Goal: Task Accomplishment & Management: Use online tool/utility

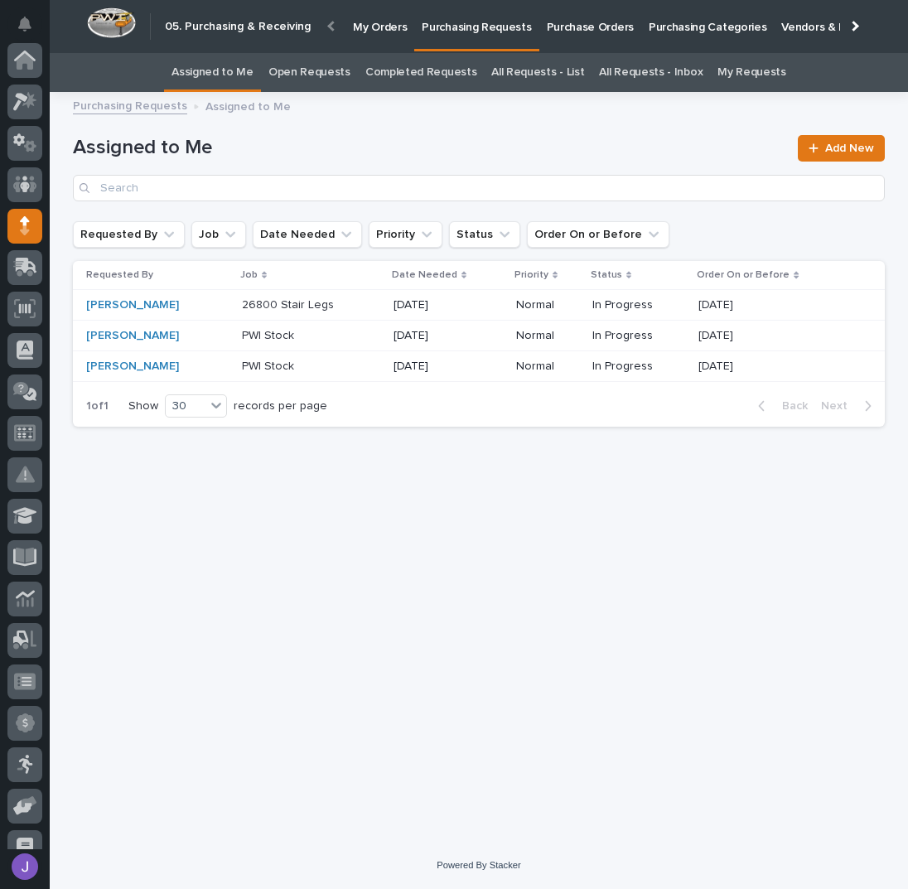
click at [299, 525] on div "Loading... Saving… Loading... Saving… Assigned to Me Add New Requested By Job D…" at bounding box center [479, 451] width 829 height 699
click at [35, 477] on div at bounding box center [24, 475] width 35 height 35
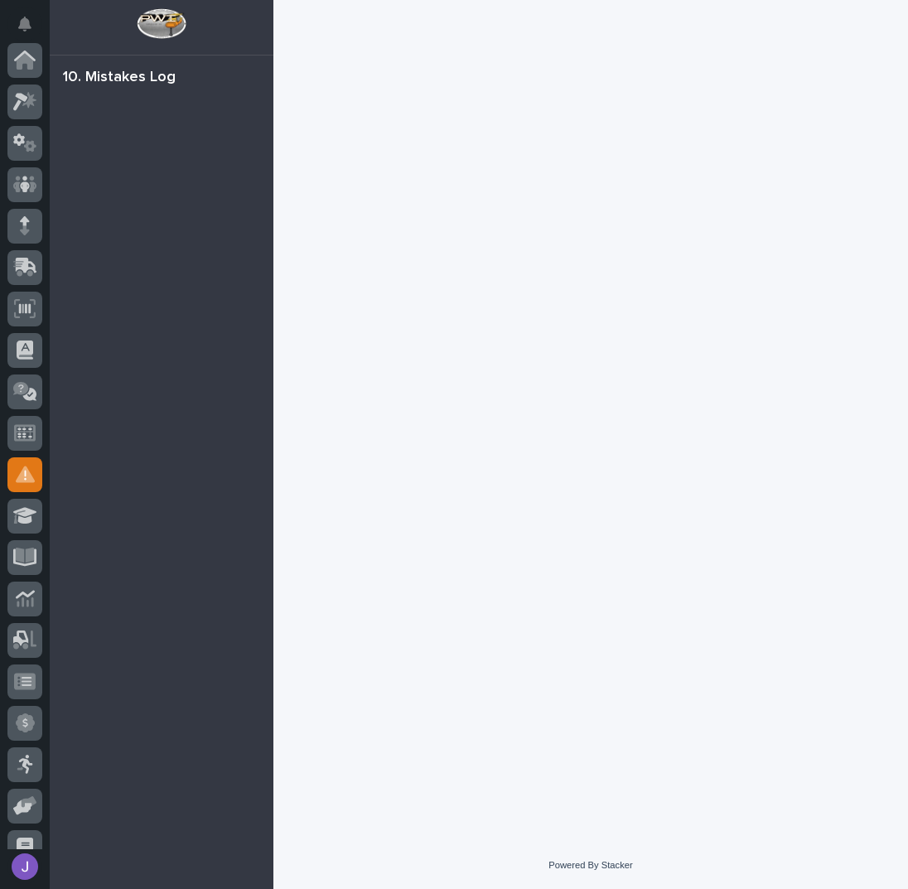
scroll to position [187, 0]
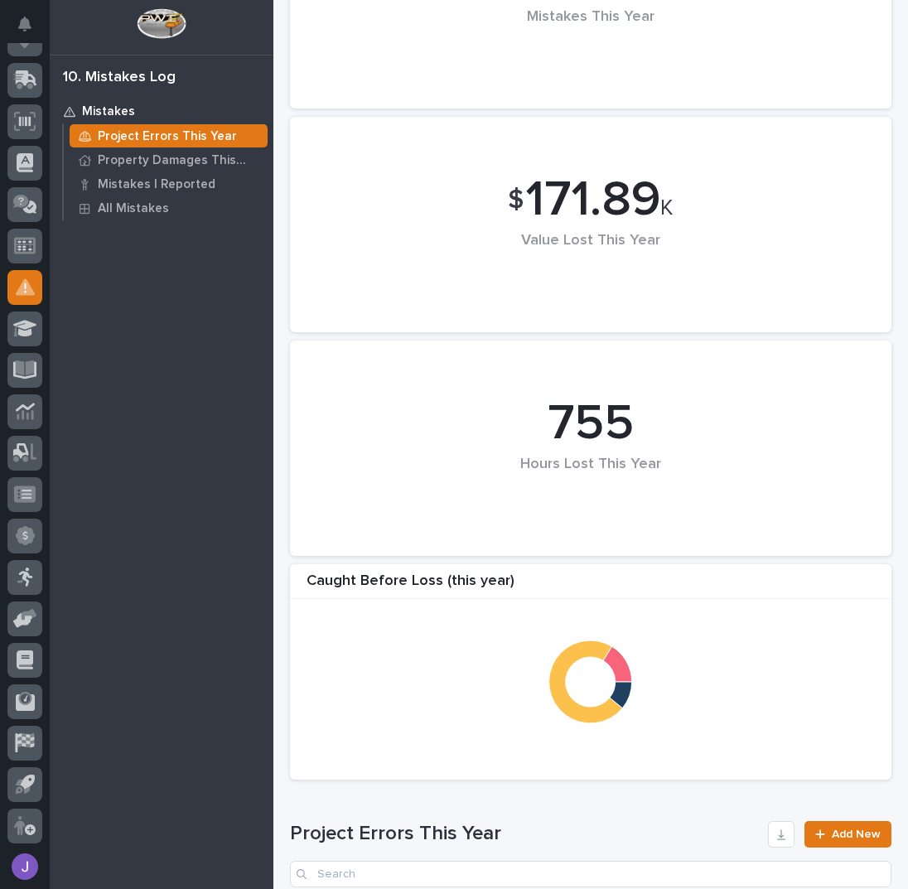
scroll to position [56, 0]
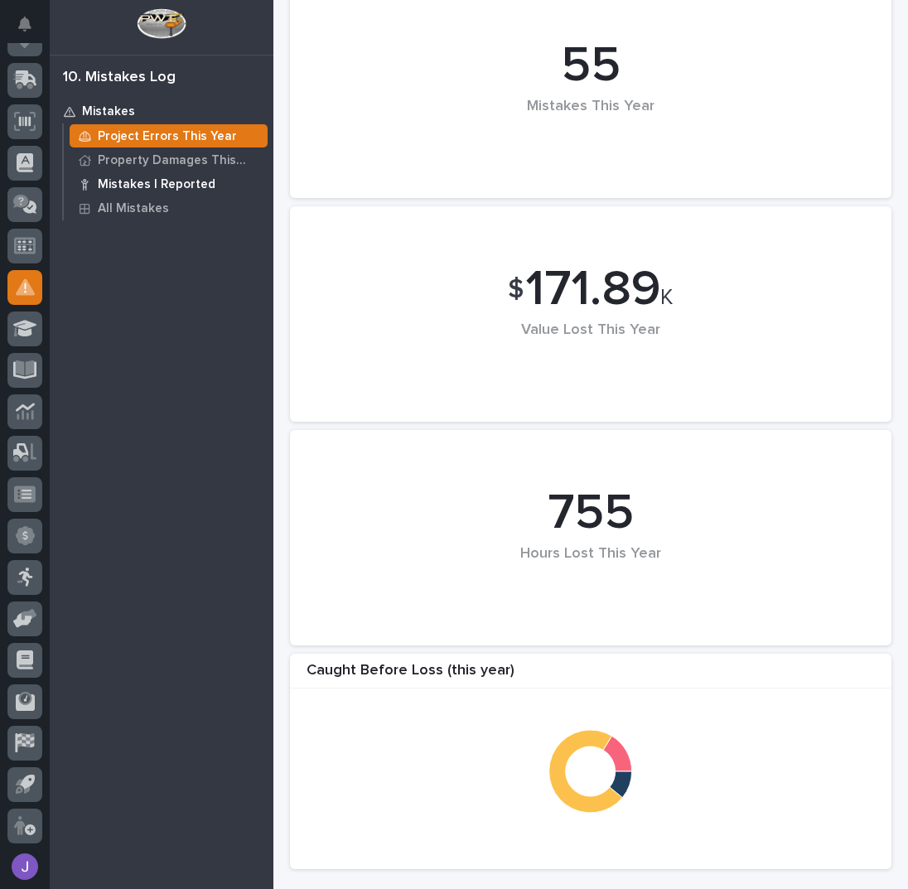
click at [143, 185] on p "Mistakes I Reported" at bounding box center [157, 184] width 118 height 15
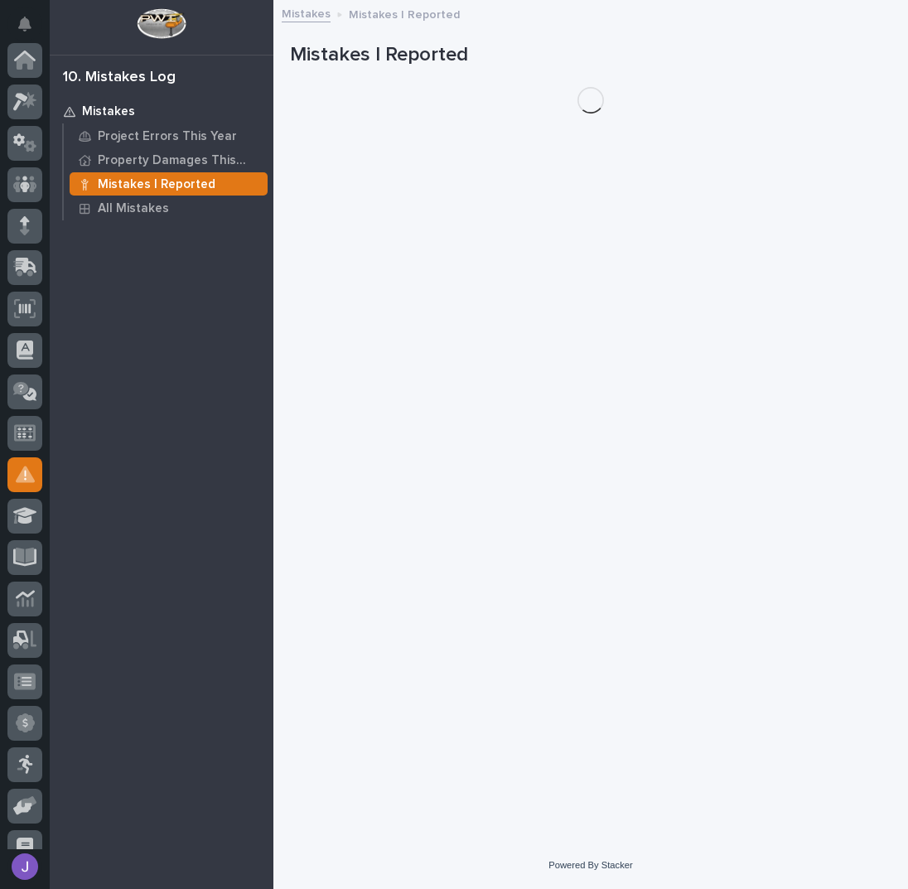
scroll to position [187, 0]
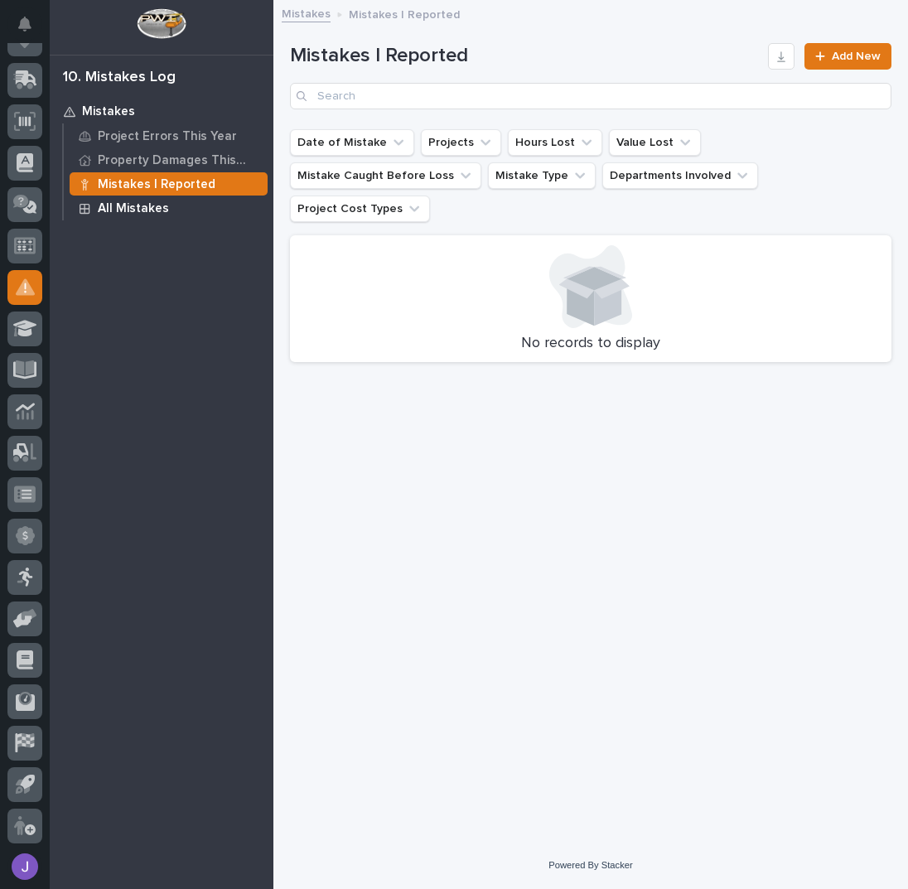
click at [106, 207] on p "All Mistakes" at bounding box center [133, 208] width 71 height 15
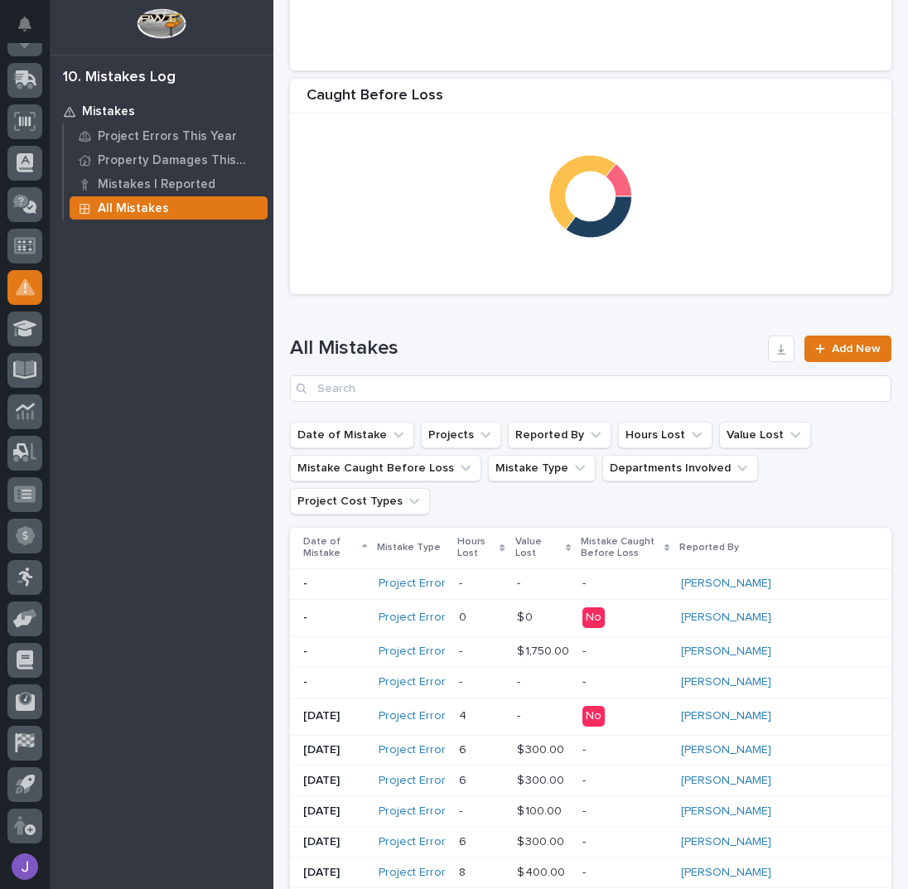
scroll to position [773, 0]
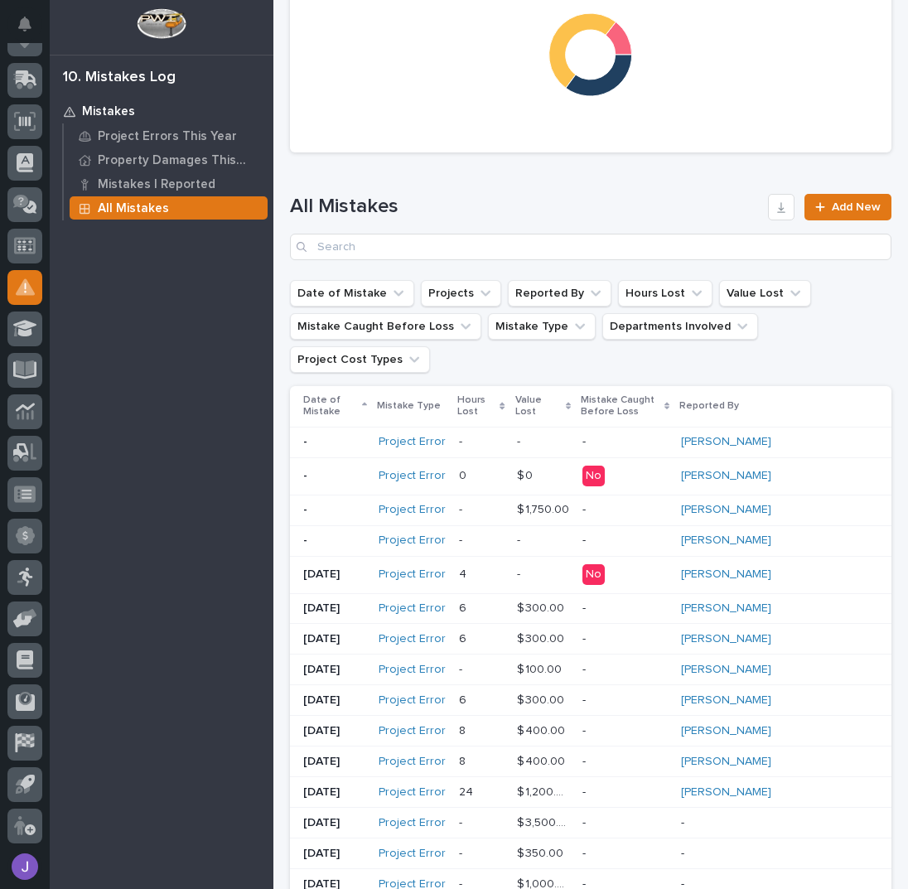
click at [573, 500] on p "$ 1,750.00" at bounding box center [545, 508] width 56 height 17
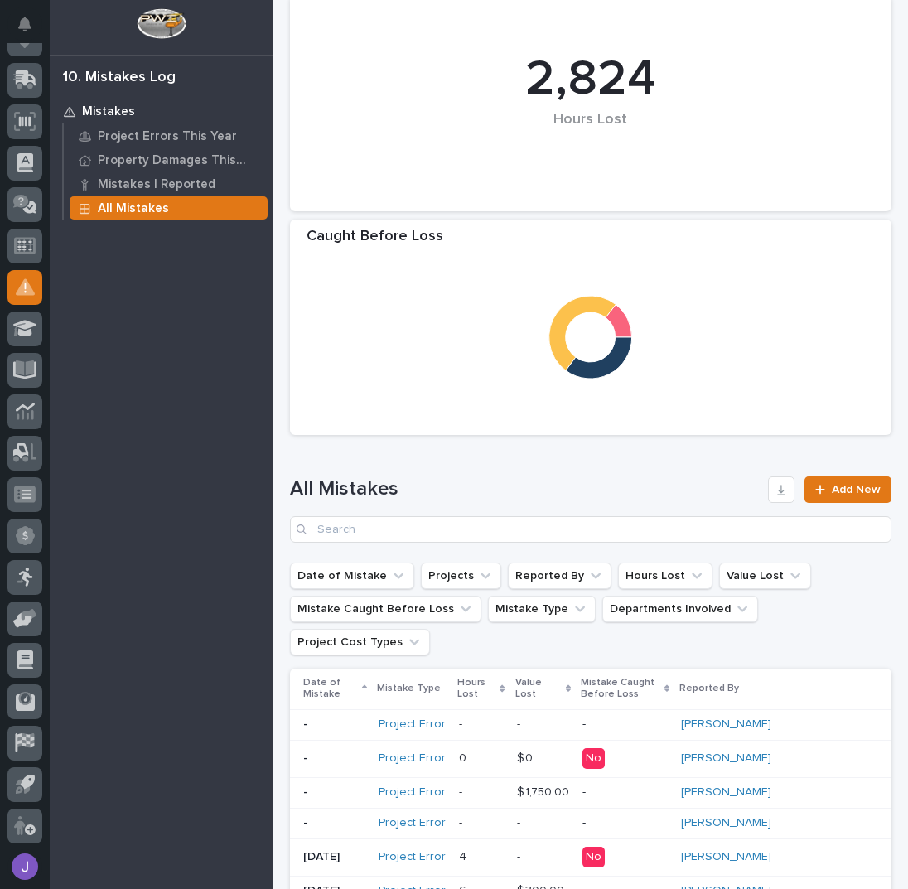
scroll to position [603, 0]
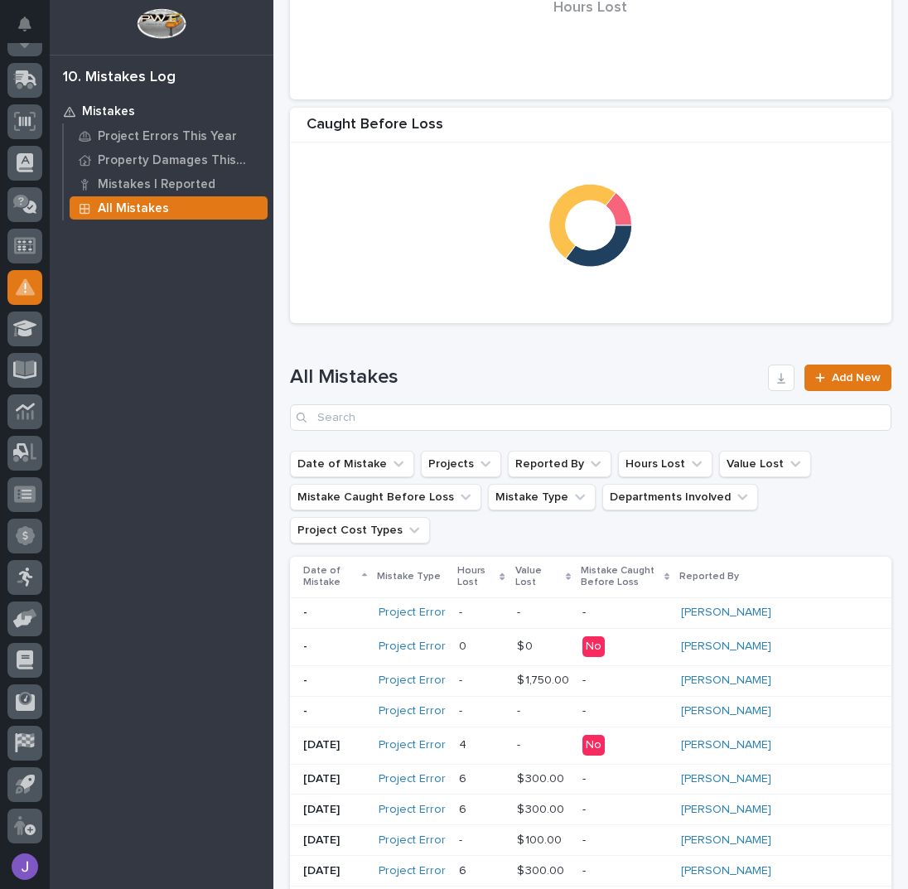
click at [367, 562] on div "Date of Mistake" at bounding box center [335, 577] width 64 height 31
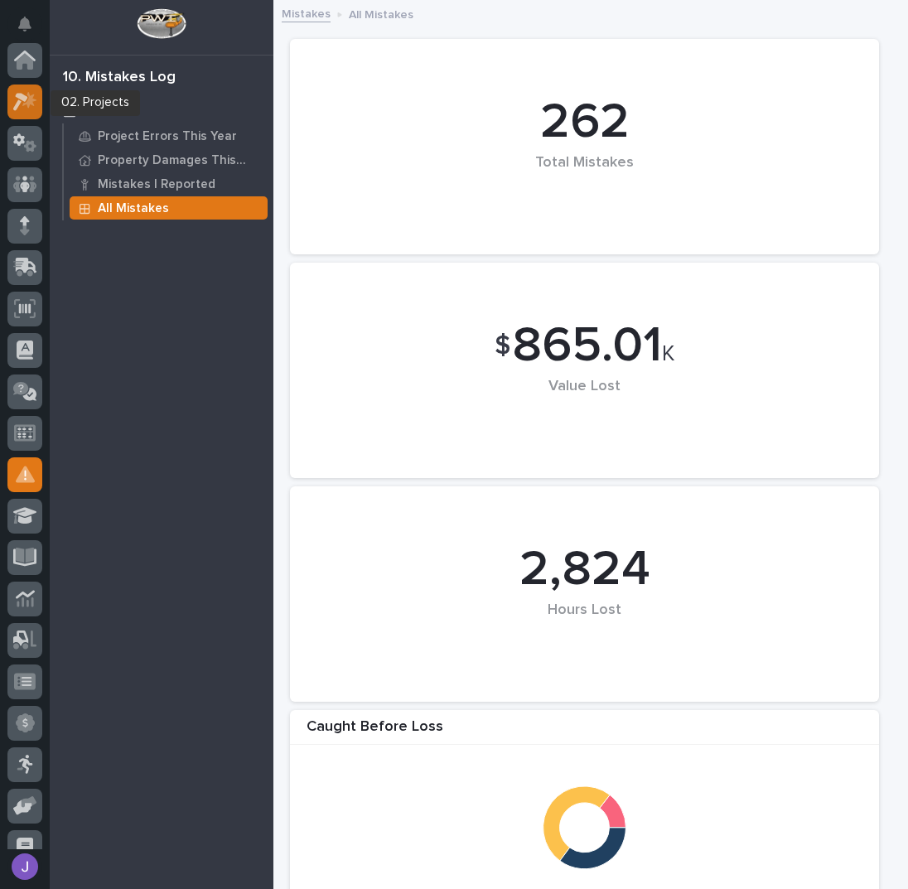
click at [31, 114] on div at bounding box center [24, 102] width 35 height 35
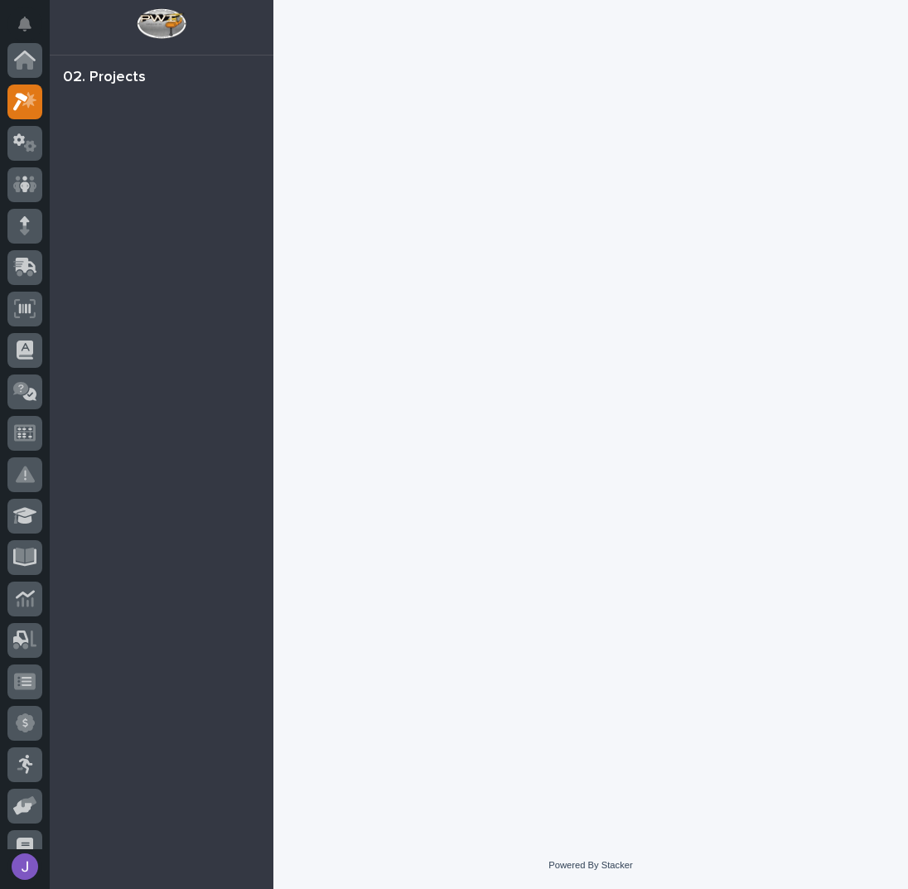
scroll to position [41, 0]
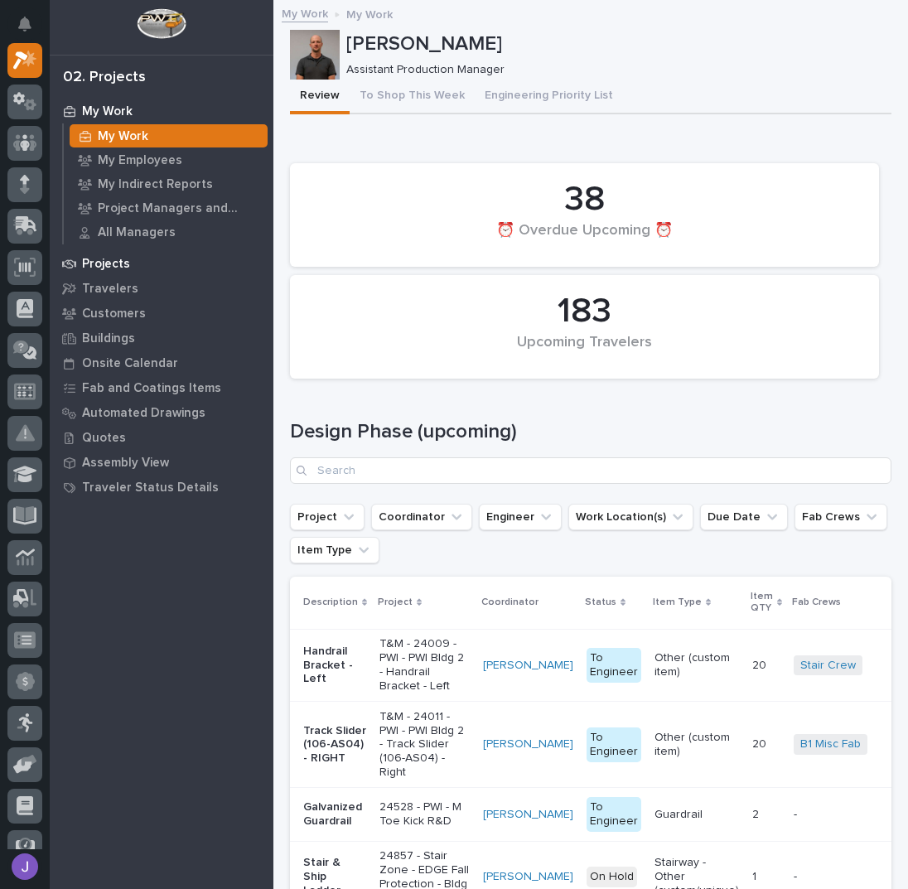
click at [115, 258] on p "Projects" at bounding box center [106, 264] width 48 height 15
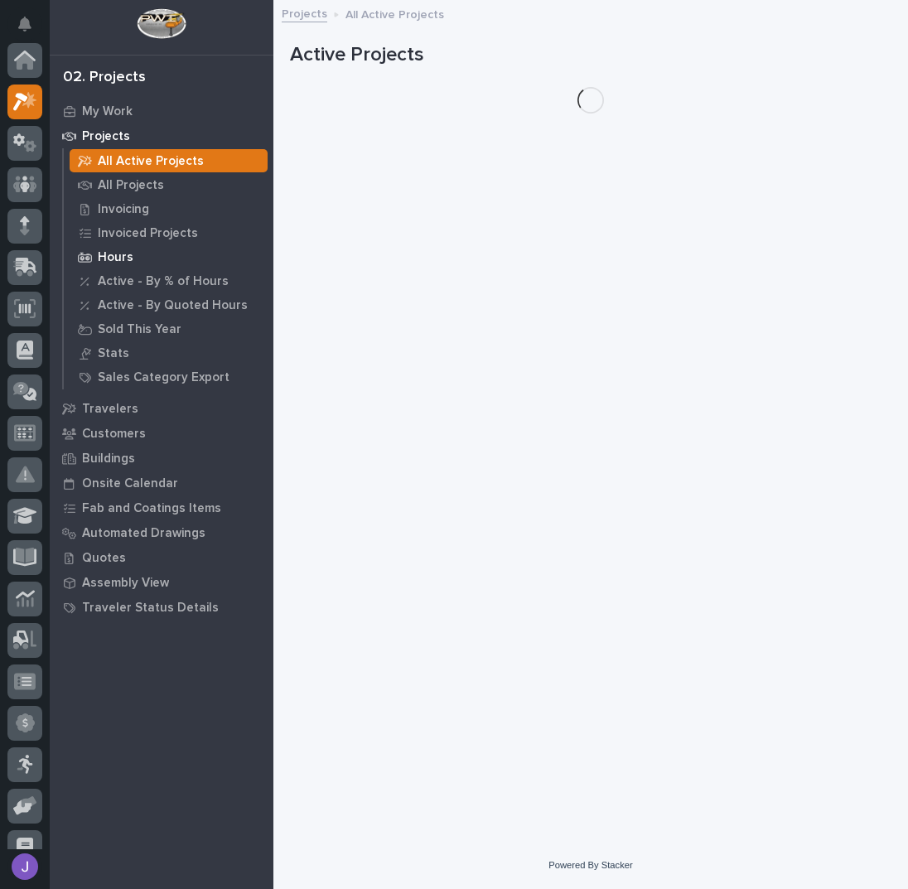
scroll to position [41, 0]
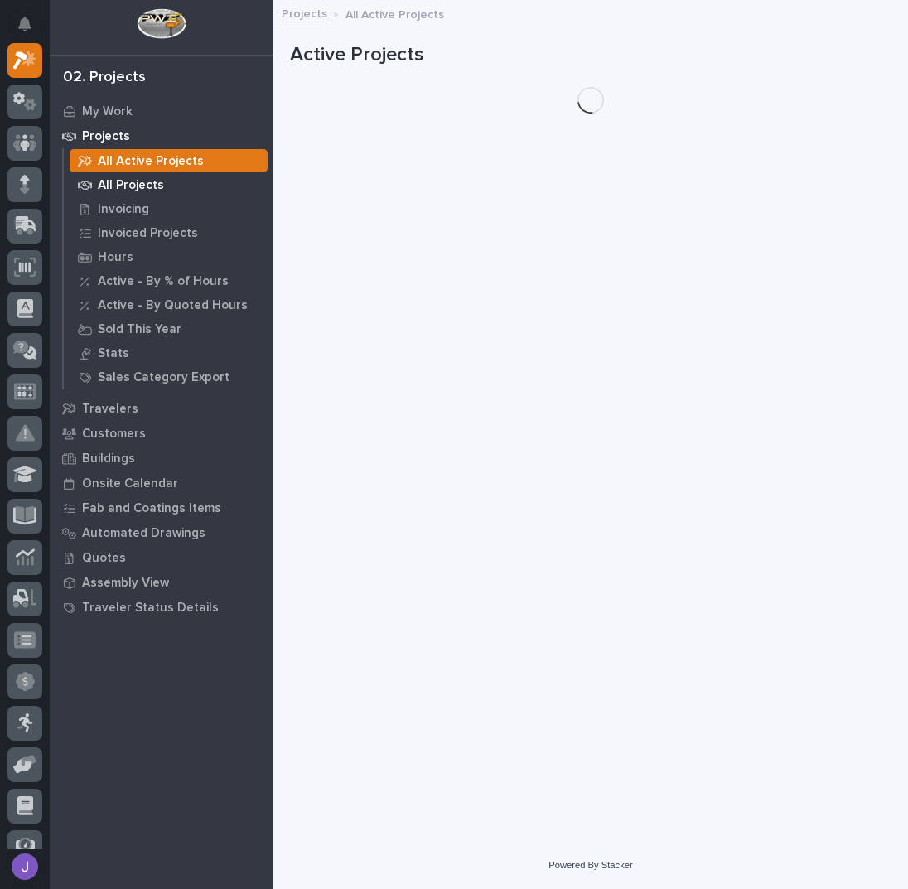
click at [140, 183] on p "All Projects" at bounding box center [131, 185] width 66 height 15
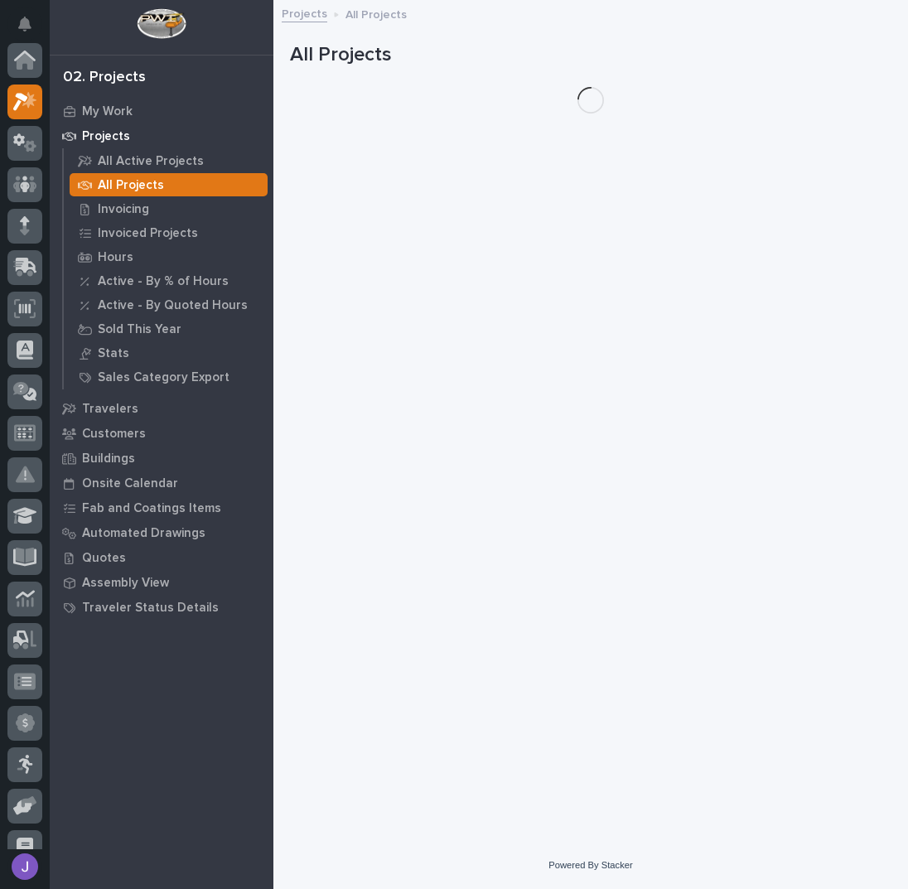
scroll to position [41, 0]
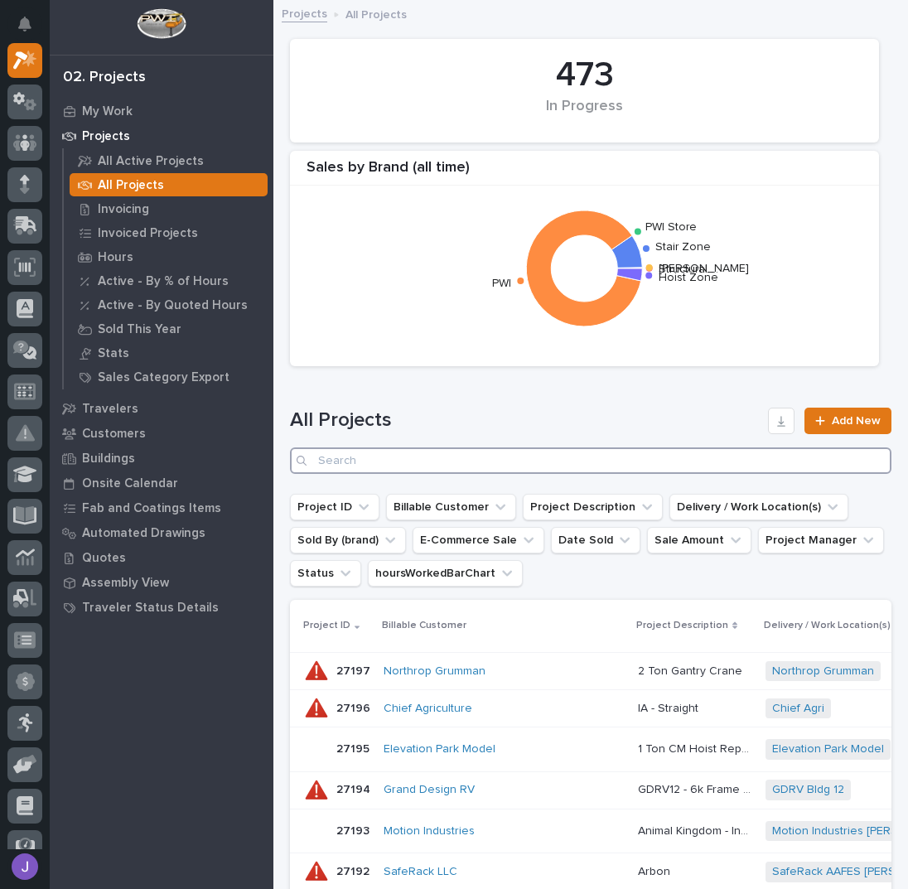
click at [358, 458] on input "Search" at bounding box center [591, 461] width 602 height 27
click at [337, 462] on input "Search" at bounding box center [591, 461] width 602 height 27
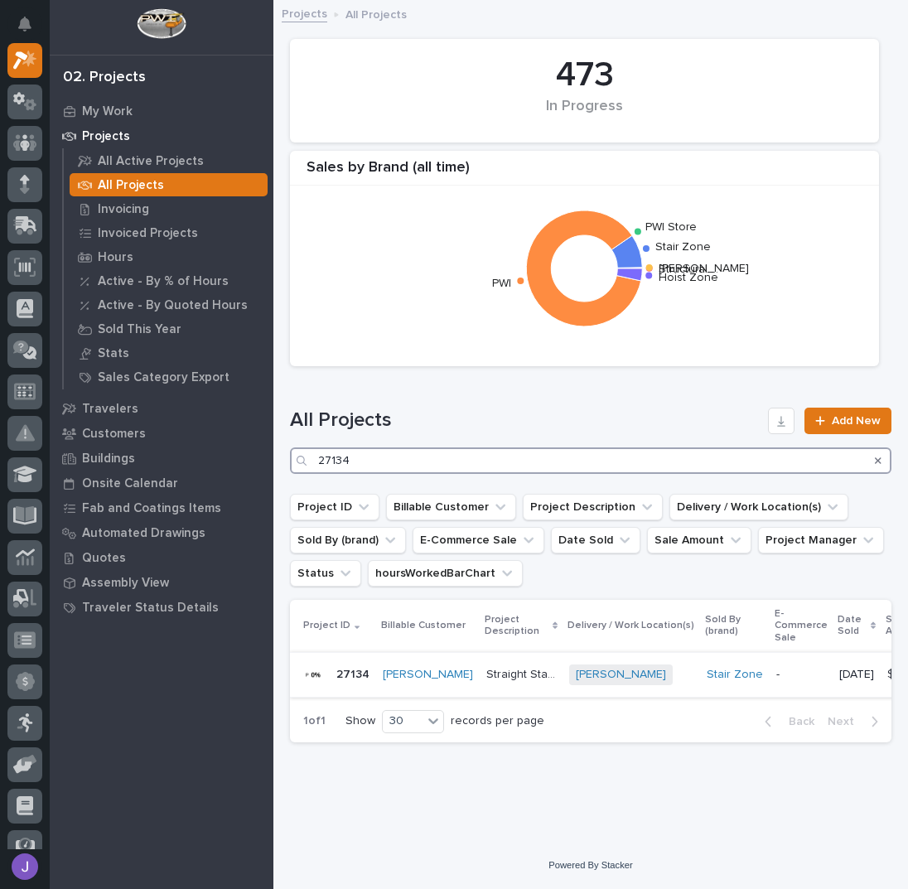
type input "27134"
click at [501, 682] on div "Straight Stair 2-Tone Straight Stair 2-Tone" at bounding box center [522, 674] width 70 height 27
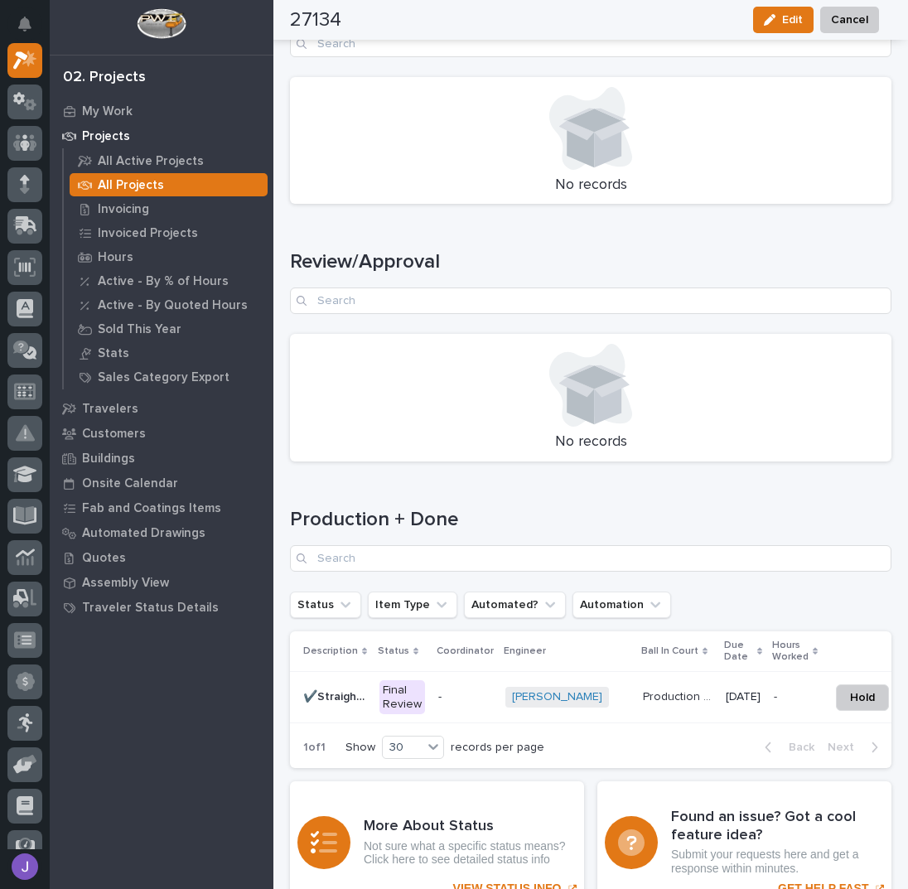
scroll to position [1989, 0]
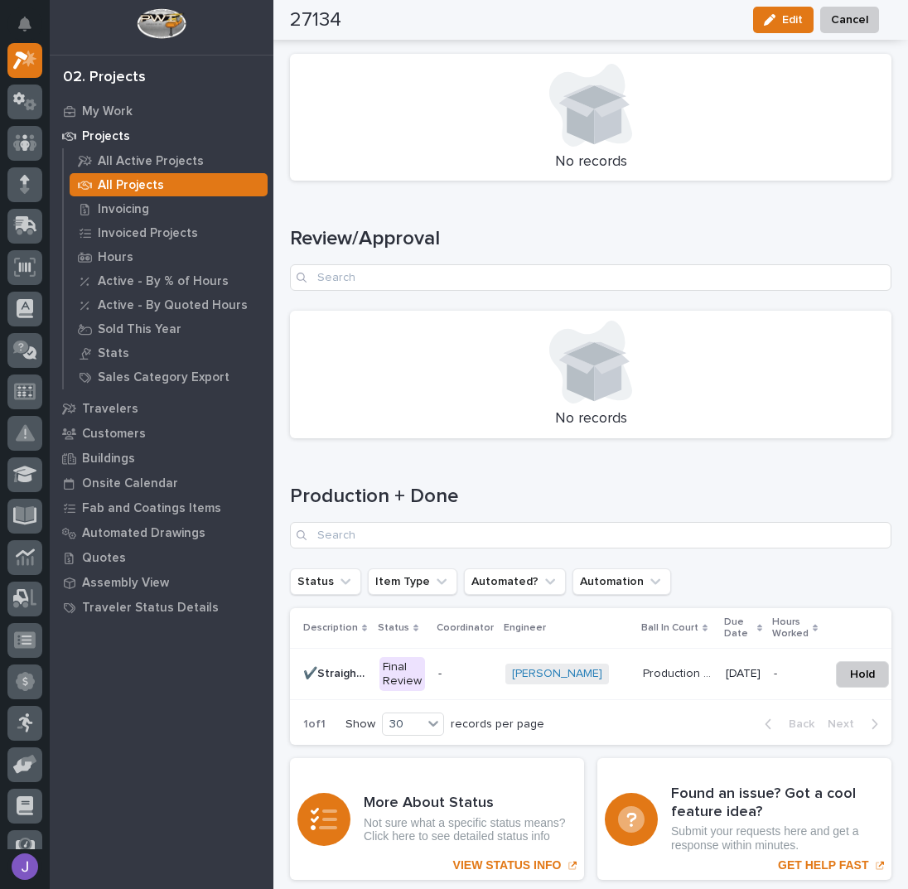
click at [406, 675] on div "Final Review" at bounding box center [403, 674] width 46 height 35
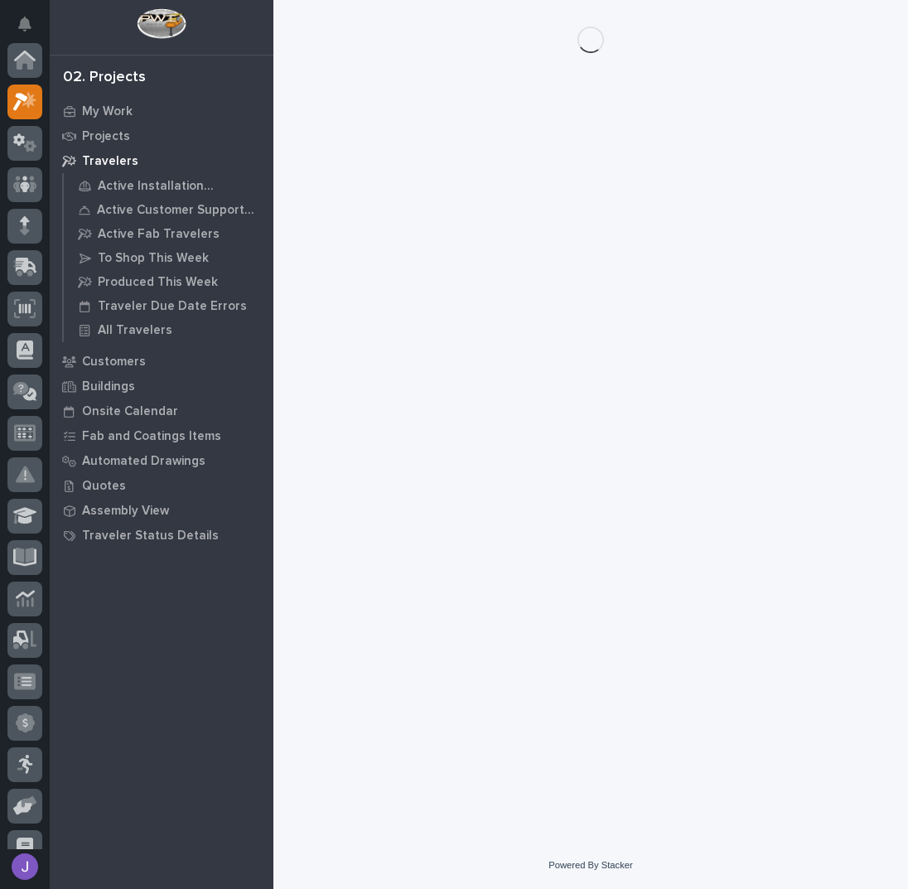
scroll to position [41, 0]
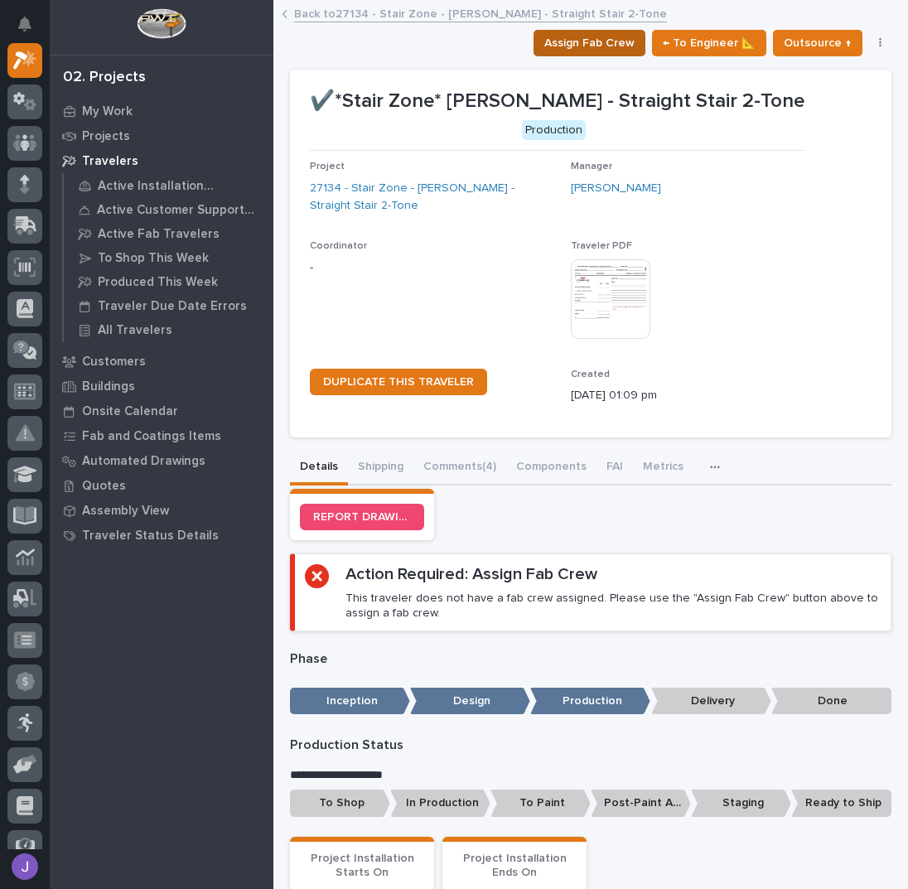
click at [631, 49] on span "Assign Fab Crew" at bounding box center [590, 43] width 90 height 20
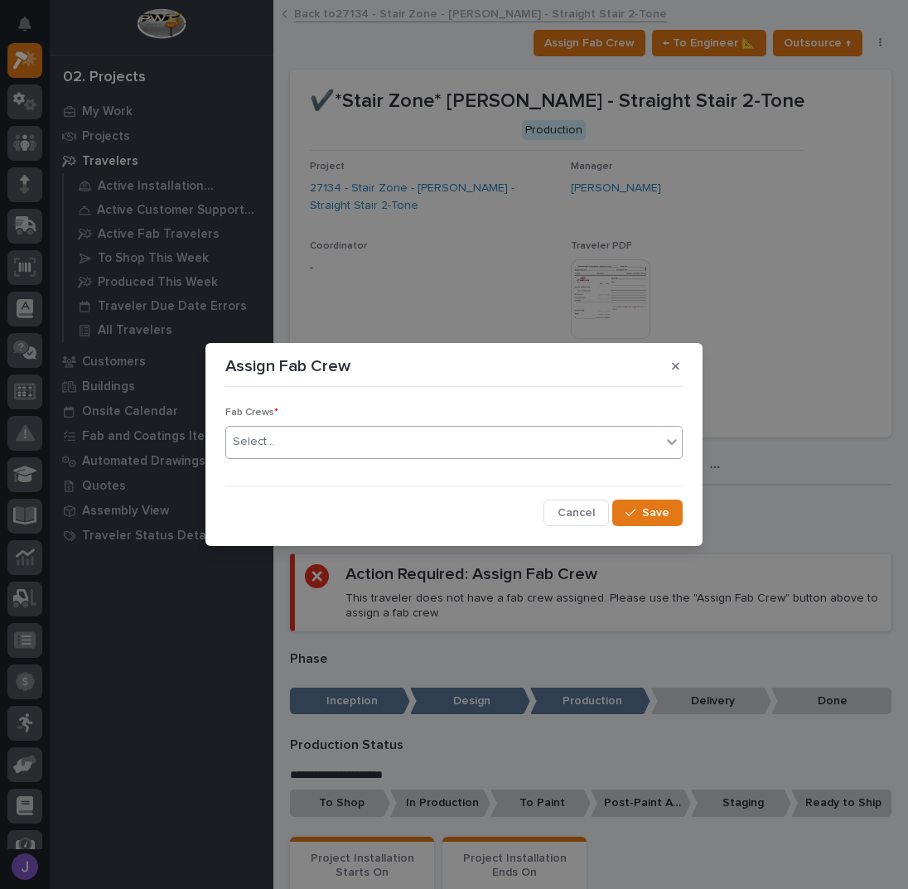
click at [321, 451] on div "Select..." at bounding box center [443, 442] width 435 height 27
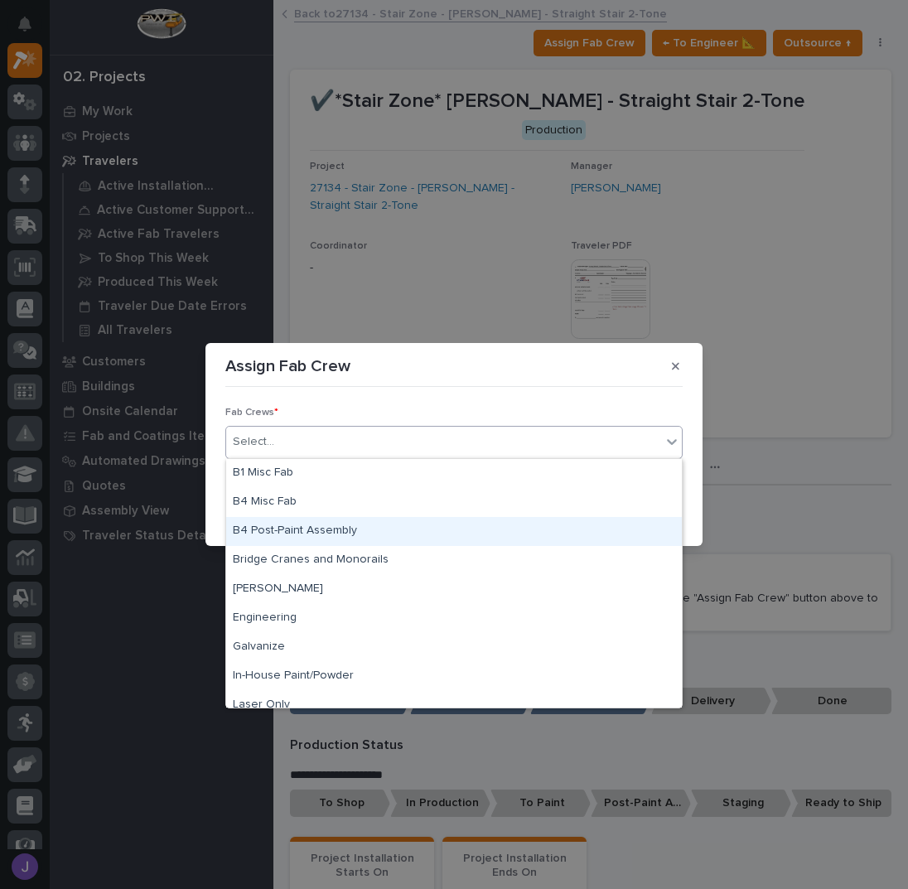
scroll to position [390, 0]
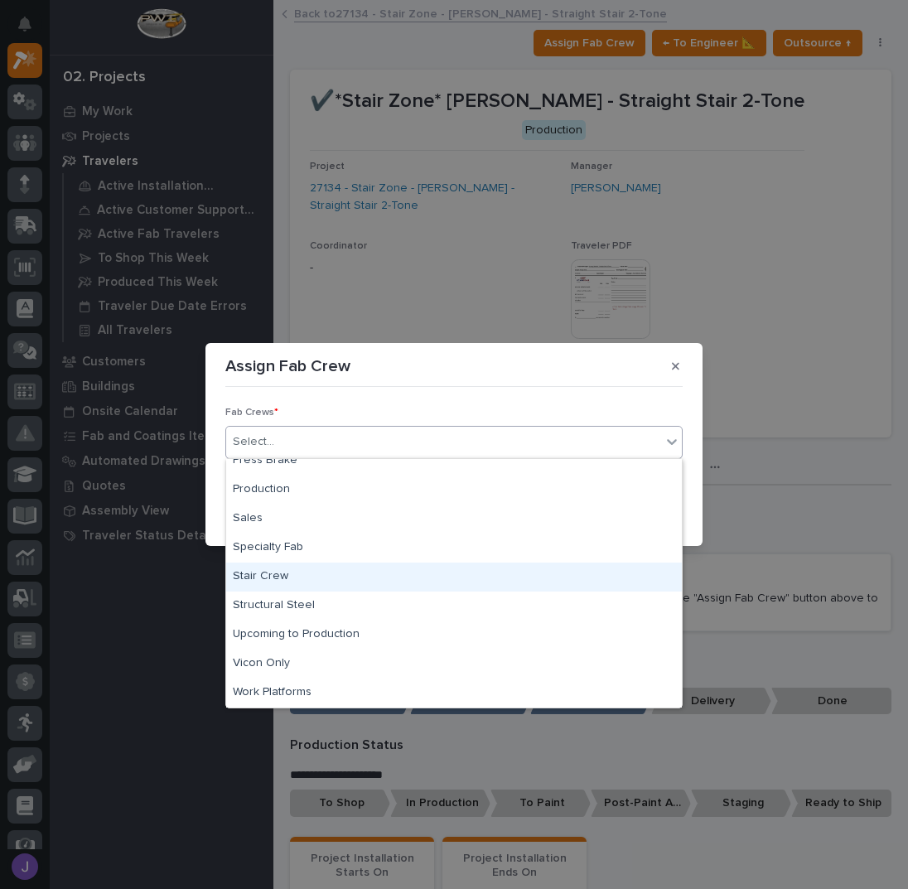
click at [259, 574] on div "Stair Crew" at bounding box center [454, 577] width 456 height 29
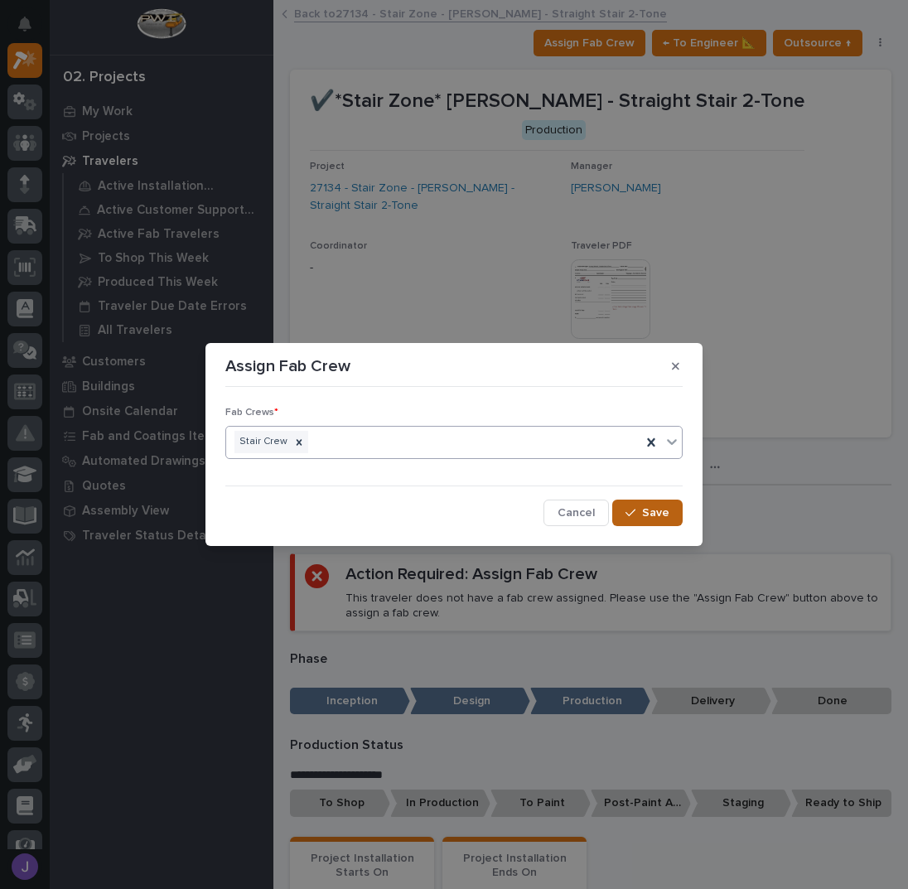
click at [623, 504] on button "Save" at bounding box center [648, 513] width 70 height 27
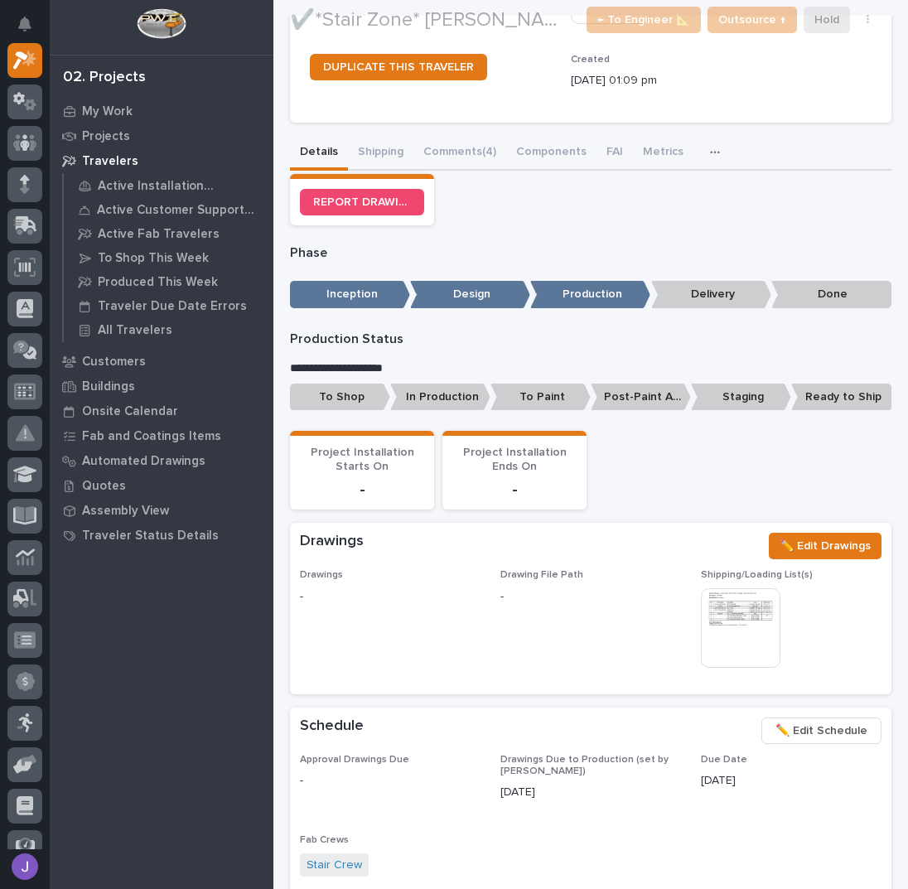
scroll to position [332, 0]
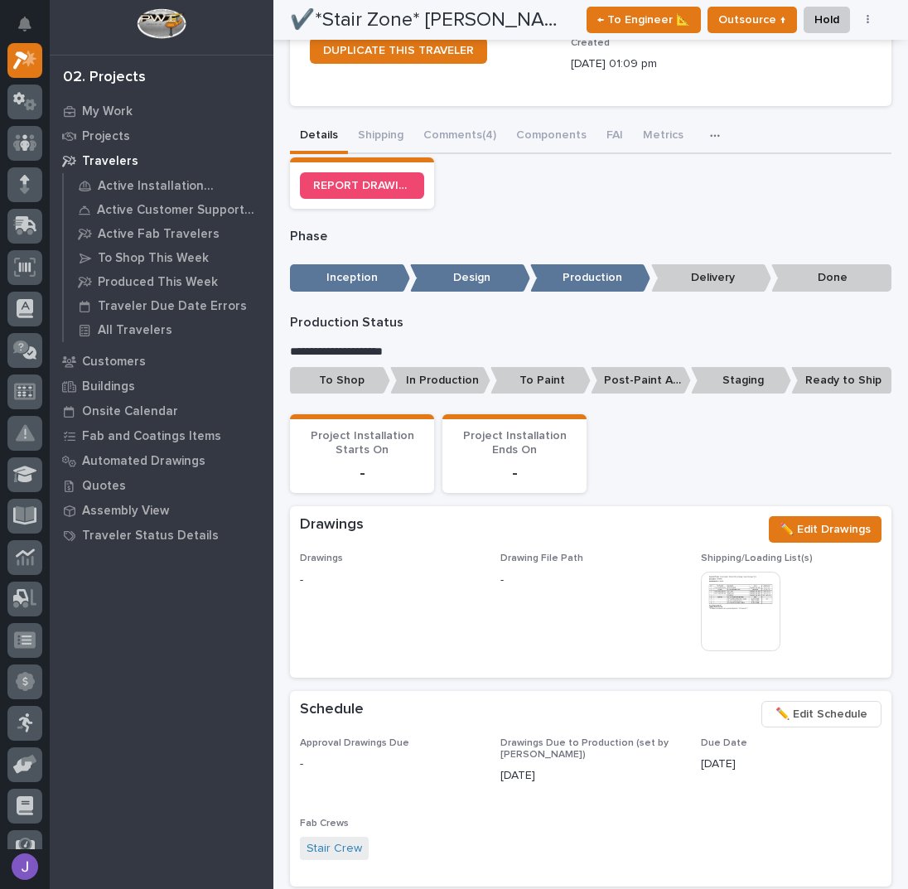
click at [329, 380] on p "To Shop" at bounding box center [340, 380] width 100 height 27
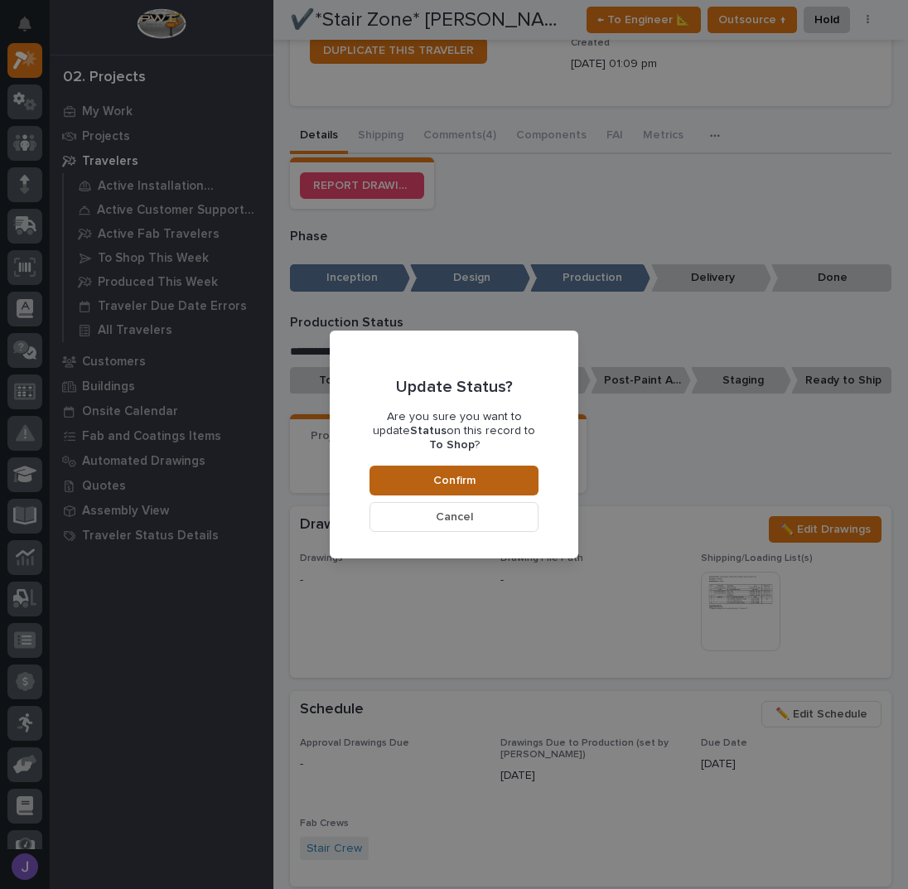
click at [472, 473] on span "Confirm" at bounding box center [454, 480] width 42 height 15
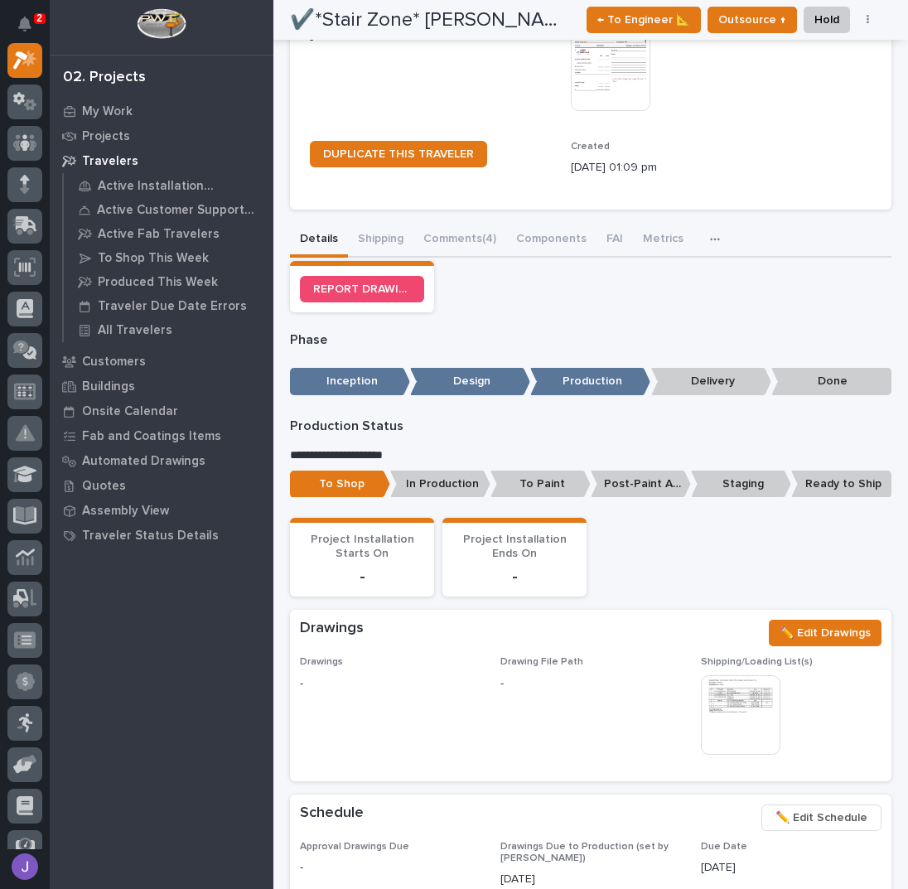
scroll to position [0, 0]
